Goal: Find contact information: Find contact information

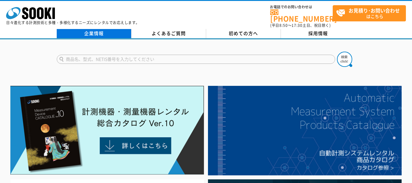
click at [107, 29] on link "企業情報" at bounding box center [94, 33] width 75 height 9
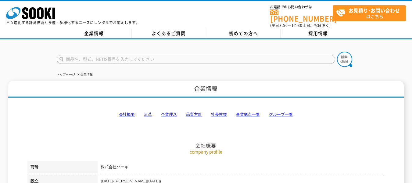
click at [251, 112] on link "事業拠点一覧" at bounding box center [248, 114] width 24 height 5
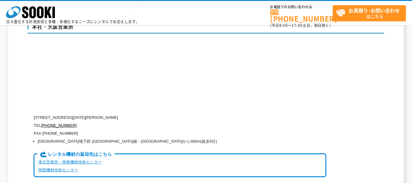
scroll to position [1437, 0]
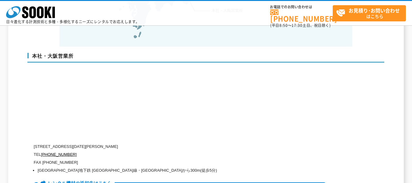
drag, startPoint x: 60, startPoint y: 133, endPoint x: 181, endPoint y: 132, distance: 121.6
click at [175, 142] on p "[STREET_ADDRESS][DATE][PERSON_NAME]" at bounding box center [180, 146] width 293 height 8
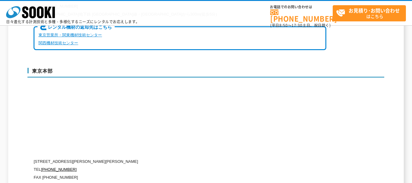
scroll to position [1620, 0]
